Goal: Check status: Check status

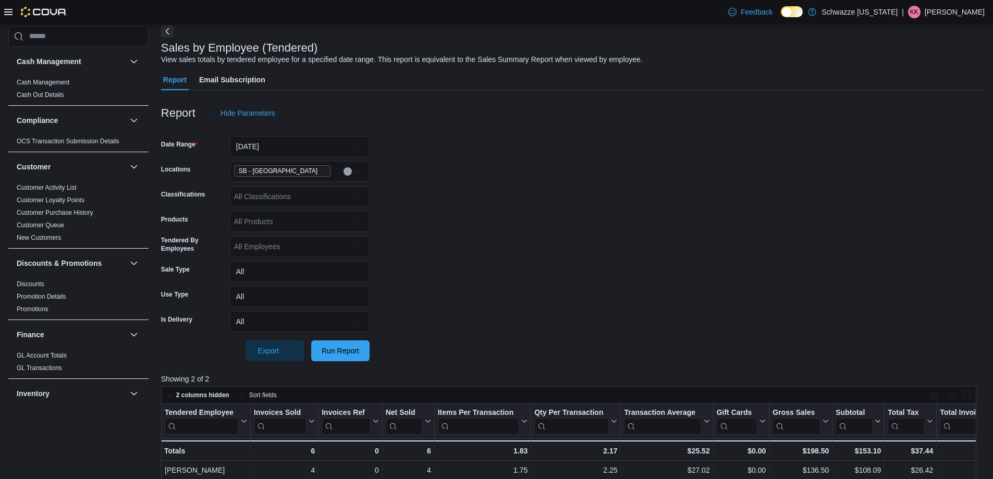
scroll to position [156, 0]
